Goal: Book appointment/travel/reservation

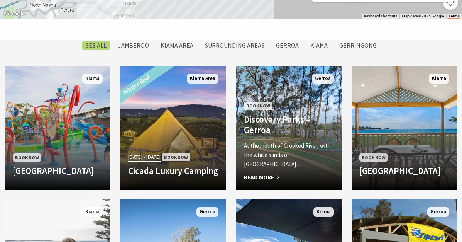
scroll to position [619, 0]
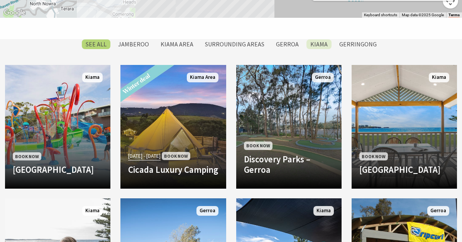
click at [318, 43] on label "Kiama" at bounding box center [319, 44] width 25 height 10
click at [0, 0] on input "Kiama" at bounding box center [0, 0] width 0 height 0
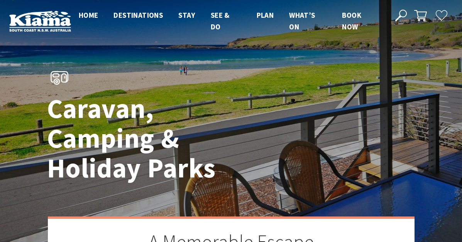
scroll to position [658, 0]
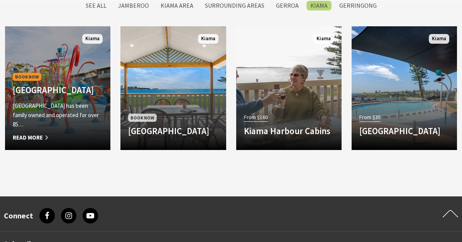
click at [28, 73] on span "Book Now" at bounding box center [27, 77] width 29 height 8
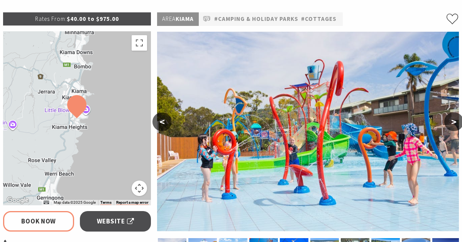
select select "3"
select select "2"
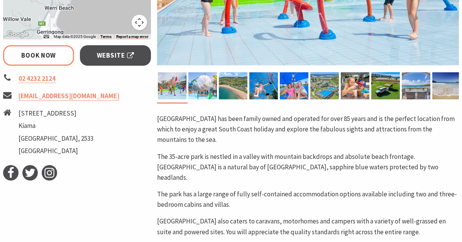
scroll to position [277, 0]
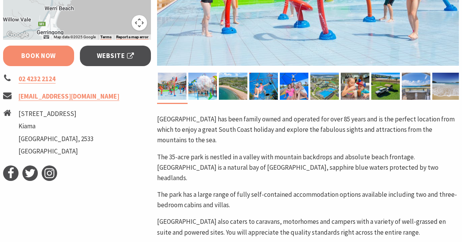
click at [61, 56] on link "Book Now" at bounding box center [38, 56] width 71 height 20
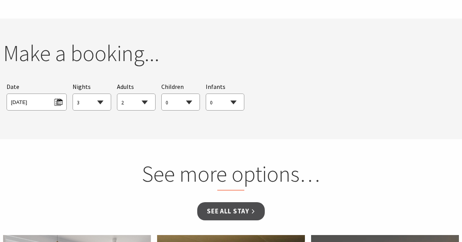
scroll to position [731, 0]
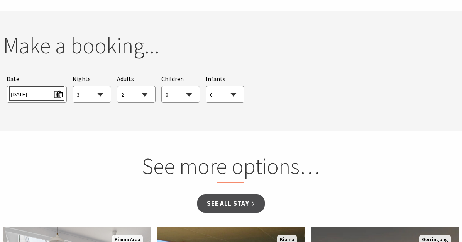
click at [58, 88] on span "Sun 12/10/2025" at bounding box center [36, 93] width 51 height 10
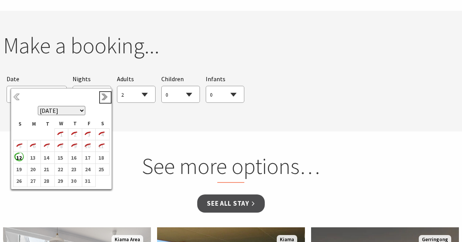
click at [106, 96] on link "Next" at bounding box center [105, 97] width 8 height 8
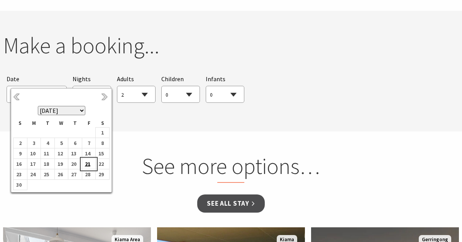
click at [88, 163] on b "21" at bounding box center [87, 164] width 10 height 10
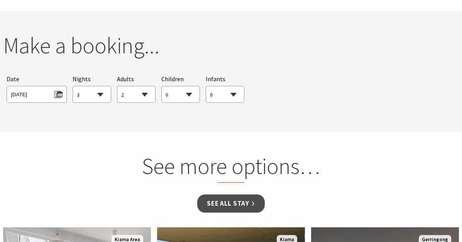
click at [101, 86] on select "1 2 3 4 5 6 7 8 9 10 11 12 13 14 15 16 17 18 19 20 21 22 23 24 25 26 27 28 29 30" at bounding box center [92, 94] width 38 height 17
select select "2"
click at [73, 86] on select "1 2 3 4 5 6 7 8 9 10 11 12 13 14 15 16 17 18 19 20 21 22 23 24 25 26 27 28 29 30" at bounding box center [92, 94] width 38 height 17
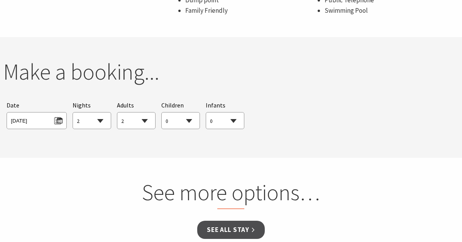
scroll to position [669, 0]
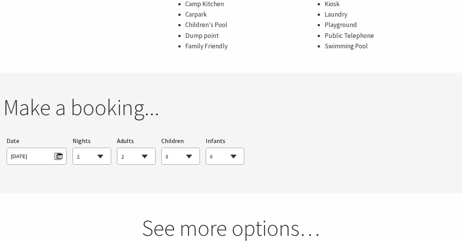
click at [232, 181] on section "You currently don't have any items in your cart Make a booking... Searching for…" at bounding box center [231, 133] width 462 height 120
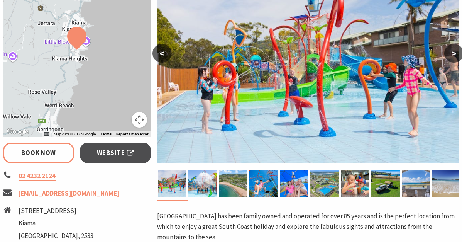
scroll to position [140, 0]
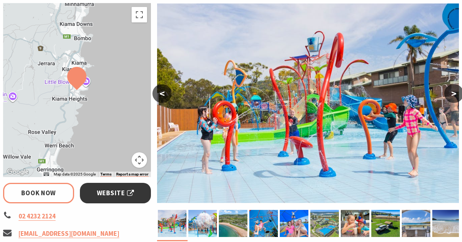
click at [109, 196] on span "Website" at bounding box center [115, 193] width 37 height 10
